Goal: Transaction & Acquisition: Purchase product/service

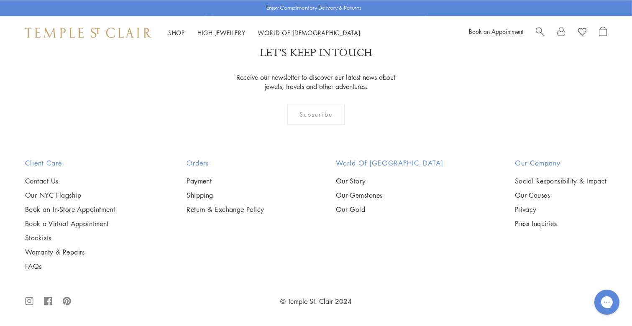
scroll to position [1855, 0]
click at [0, 0] on img at bounding box center [0, 0] width 0 height 0
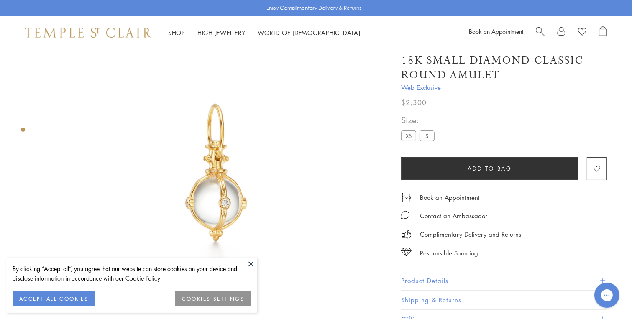
click at [409, 135] on label "XS" at bounding box center [408, 136] width 15 height 10
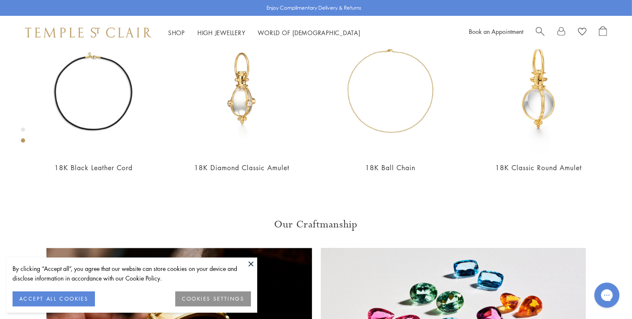
scroll to position [440, 0]
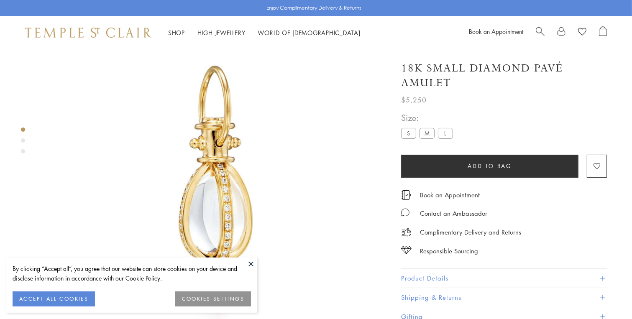
scroll to position [49, 0]
click at [444, 131] on label "L" at bounding box center [445, 133] width 15 height 10
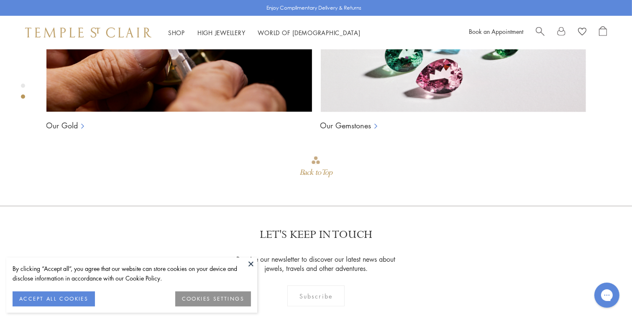
scroll to position [440, 0]
